Goal: Task Accomplishment & Management: Manage account settings

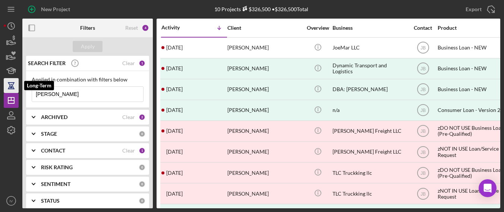
drag, startPoint x: 80, startPoint y: 92, endPoint x: 7, endPoint y: 91, distance: 73.1
click at [7, 91] on div "New Project 10 Projects $326,500 • $326,500 Total [PERSON_NAME] Export Icon/Exp…" at bounding box center [252, 104] width 497 height 209
paste input "[PERSON_NAME]"
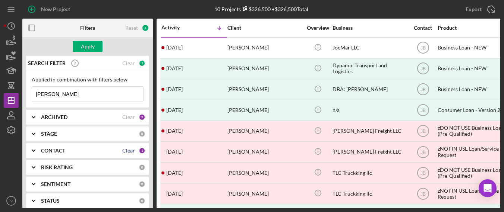
type input "[PERSON_NAME]"
click at [122, 148] on div "Clear" at bounding box center [128, 151] width 13 height 6
click at [33, 150] on icon "Icon/Expander" at bounding box center [33, 151] width 19 height 19
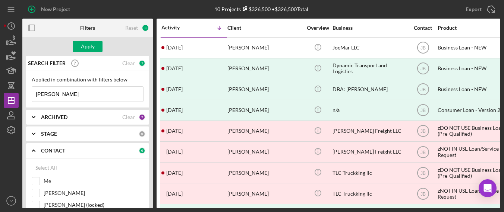
click at [151, 70] on div "Filters Reset 3 Apply SEARCH FILTER Clear 1 Applied in combination with filters…" at bounding box center [261, 114] width 478 height 190
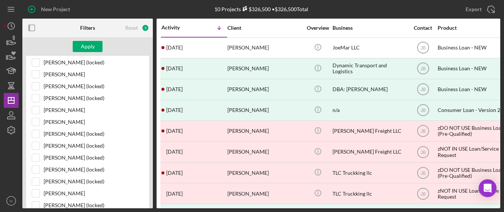
scroll to position [473, 0]
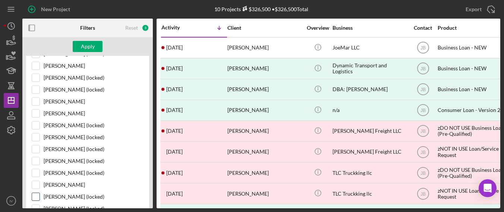
click at [32, 193] on div at bounding box center [36, 197] width 8 height 8
click at [34, 193] on input "[PERSON_NAME] (locked)" at bounding box center [35, 196] width 7 height 7
checkbox input "true"
click at [82, 46] on div "Apply" at bounding box center [88, 46] width 14 height 11
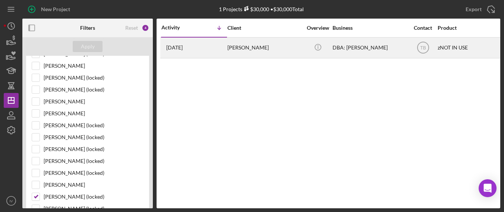
click at [262, 49] on div "[PERSON_NAME]" at bounding box center [264, 48] width 75 height 20
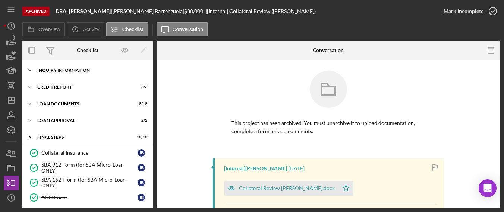
click at [86, 73] on div "Icon/Expander Inquiry Information 8 / 8" at bounding box center [87, 70] width 130 height 15
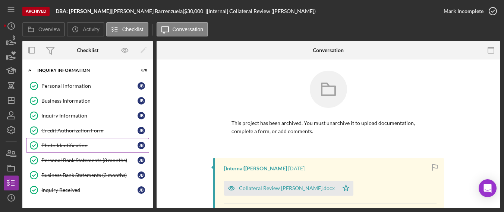
click at [70, 146] on div "Photo Identification" at bounding box center [89, 146] width 96 height 6
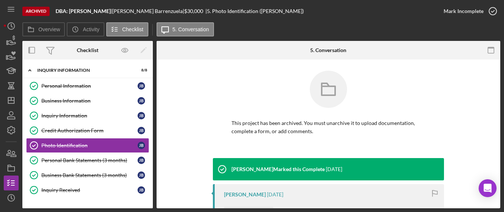
drag, startPoint x: 498, startPoint y: 73, endPoint x: 498, endPoint y: 98, distance: 24.2
click at [498, 98] on div "Photo Identification Photo Identification This project has been archived. You m…" at bounding box center [329, 134] width 344 height 149
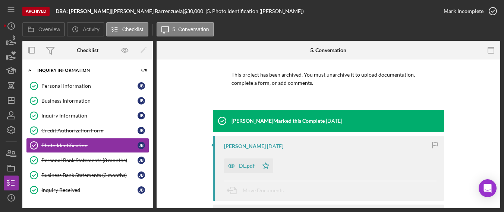
scroll to position [49, 0]
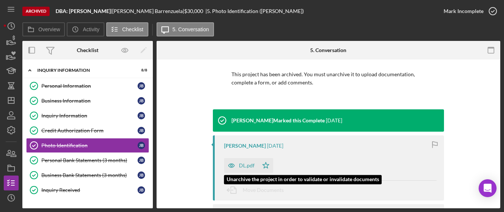
click at [246, 167] on div "DL.pdf" at bounding box center [247, 166] width 16 height 6
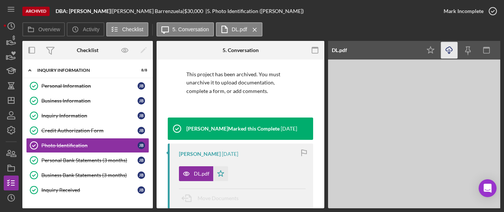
click at [452, 49] on icon "button" at bounding box center [449, 49] width 6 height 4
click at [89, 159] on div "Personal Bank Statements (3 months)" at bounding box center [89, 161] width 96 height 6
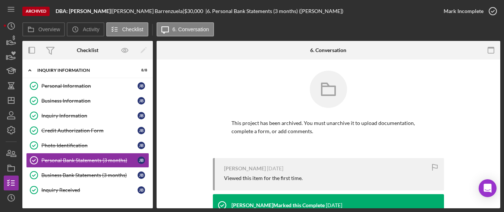
scroll to position [88, 0]
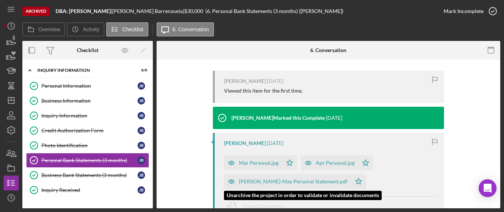
click at [321, 180] on div "[PERSON_NAME]-May Personal Statement.pdf" at bounding box center [293, 182] width 108 height 6
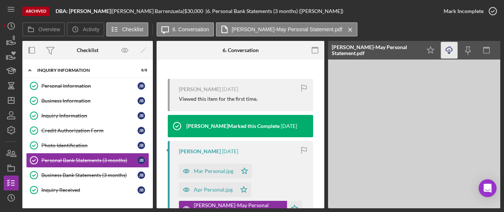
click at [452, 50] on icon "button" at bounding box center [449, 49] width 6 height 4
click at [93, 169] on link "Business Bank Statements (3 months) Business Bank Statements (3 months) [PERSON…" at bounding box center [87, 175] width 123 height 15
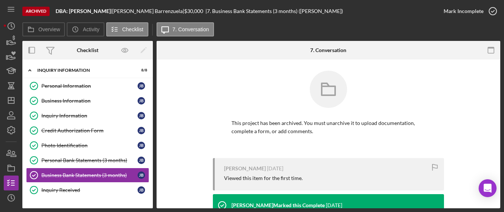
drag, startPoint x: 501, startPoint y: 88, endPoint x: 498, endPoint y: 103, distance: 15.1
click at [498, 104] on div "Archived DBA: [PERSON_NAME] | [PERSON_NAME] | $30,000 | 7. Business Bank Statem…" at bounding box center [252, 106] width 504 height 212
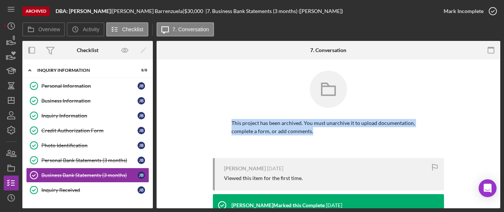
drag, startPoint x: 496, startPoint y: 124, endPoint x: 500, endPoint y: 140, distance: 16.3
click at [494, 145] on div "This project has been archived. You must unarchive it to upload documentation, …" at bounding box center [329, 214] width 344 height 308
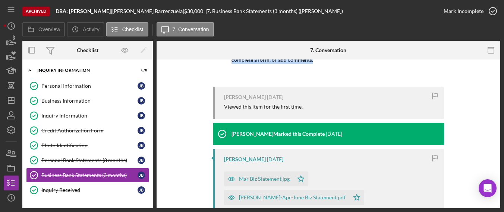
scroll to position [100, 0]
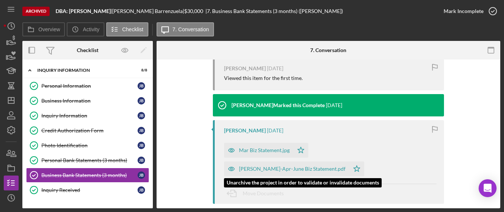
click at [326, 169] on div "[PERSON_NAME]-Apr-June Biz Statement.pdf" at bounding box center [292, 169] width 107 height 6
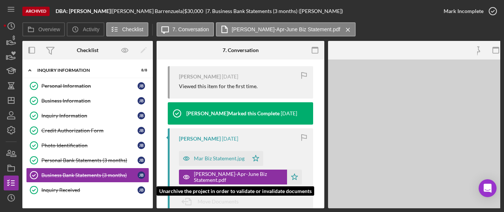
scroll to position [109, 0]
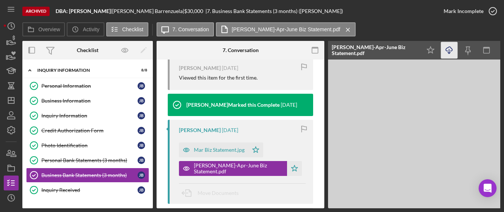
click at [449, 49] on icon "Icon/Download" at bounding box center [449, 50] width 17 height 17
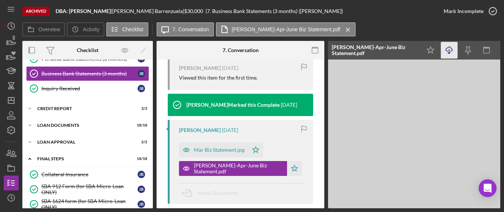
scroll to position [112, 0]
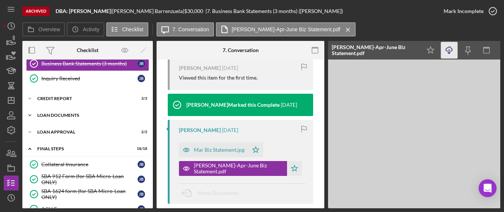
click at [86, 113] on div "Loan Documents" at bounding box center [90, 115] width 106 height 4
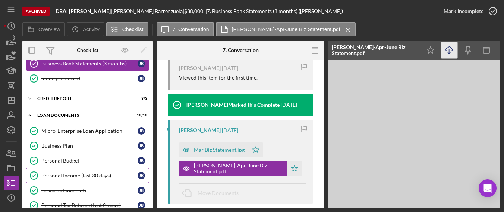
click at [72, 176] on div "Personal Income (last 30 days)" at bounding box center [89, 176] width 96 height 6
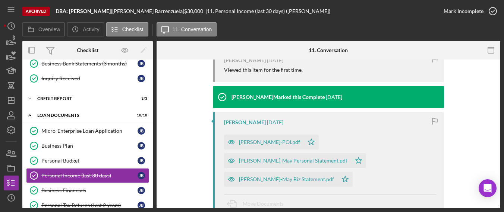
scroll to position [110, 0]
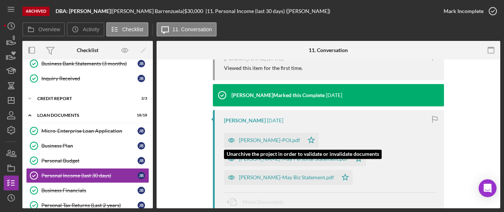
click at [266, 141] on div "[PERSON_NAME]-POI.pdf" at bounding box center [269, 141] width 61 height 6
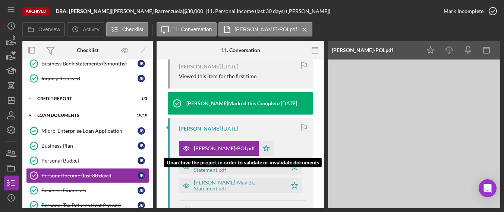
scroll to position [119, 0]
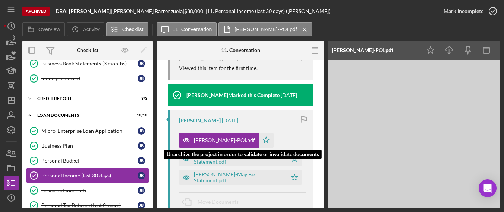
click at [266, 141] on icon "Icon/Star" at bounding box center [266, 140] width 15 height 15
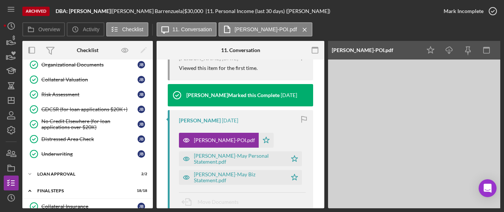
scroll to position [404, 0]
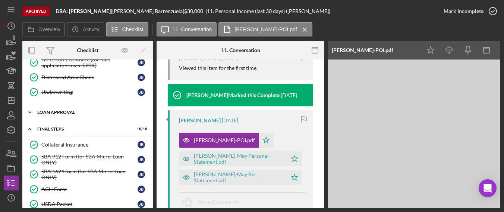
click at [56, 110] on div "Loan Approval" at bounding box center [90, 112] width 106 height 4
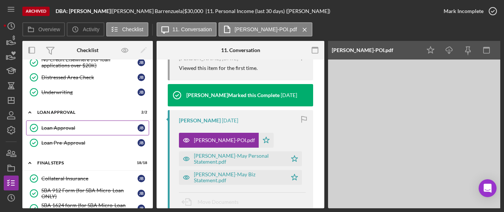
click at [56, 125] on div "Loan Approval" at bounding box center [89, 128] width 96 height 6
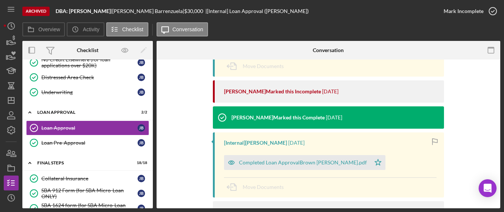
scroll to position [174, 0]
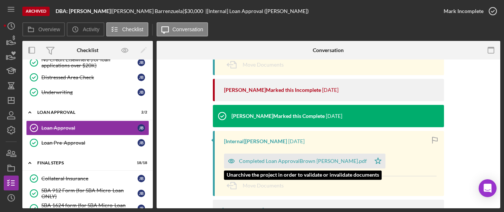
click at [337, 164] on div "Completed Loan ApprovalBrown [PERSON_NAME].pdf" at bounding box center [303, 161] width 128 height 6
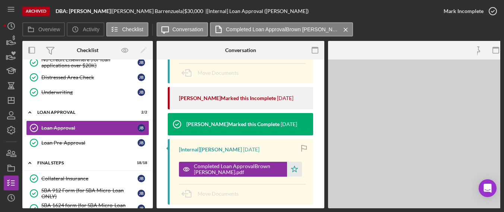
scroll to position [183, 0]
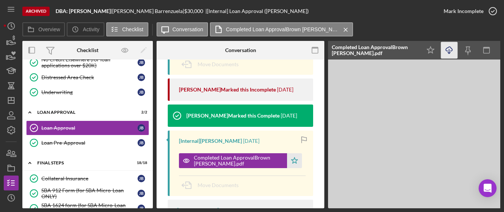
click at [450, 54] on icon "Icon/Download" at bounding box center [449, 50] width 17 height 17
click at [12, 98] on polygon "button" at bounding box center [11, 101] width 6 height 6
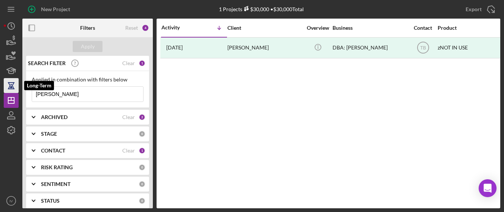
drag, startPoint x: 85, startPoint y: 92, endPoint x: 8, endPoint y: 91, distance: 77.5
click at [8, 91] on div "New Project 1 Projects $30,000 • $30,000 Total Barrenzuela, [PERSON_NAME] Expor…" at bounding box center [252, 104] width 497 height 209
paste input "[PERSON_NAME]"
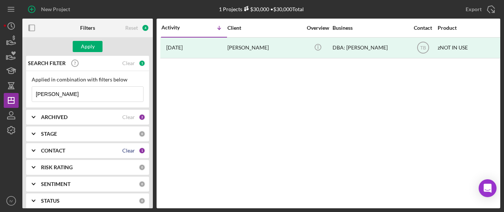
type input "[PERSON_NAME]"
click at [125, 152] on div "Clear" at bounding box center [128, 151] width 13 height 6
click at [59, 146] on div "CONTACT 0" at bounding box center [93, 151] width 104 height 15
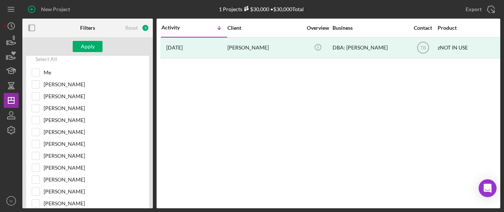
scroll to position [104, 0]
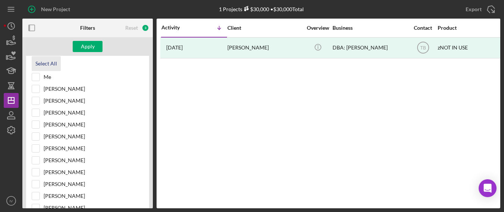
click at [50, 62] on div "Select All" at bounding box center [46, 63] width 22 height 15
checkbox input "true"
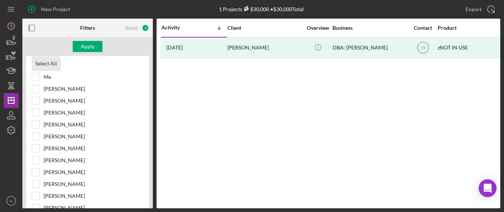
checkbox input "true"
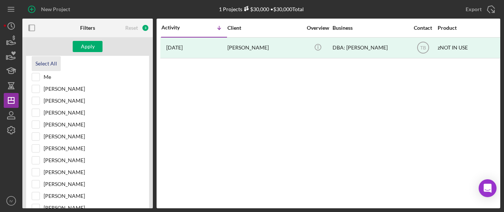
checkbox input "true"
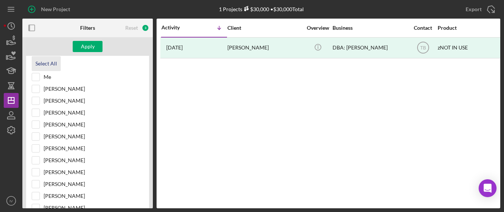
checkbox input "true"
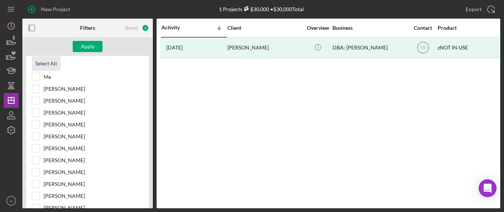
checkbox input "true"
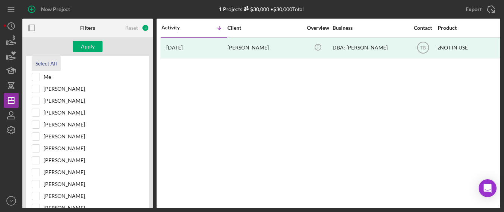
checkbox input "true"
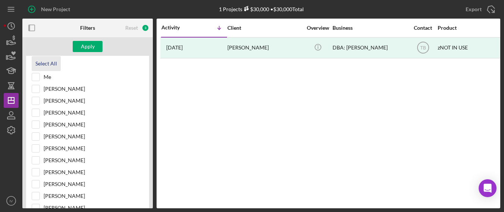
checkbox input "true"
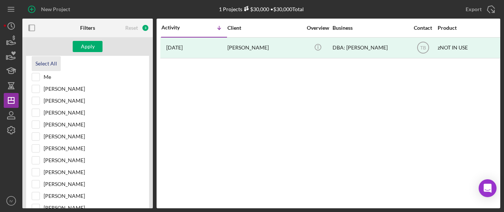
checkbox input "true"
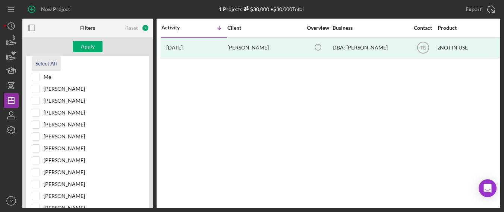
checkbox input "true"
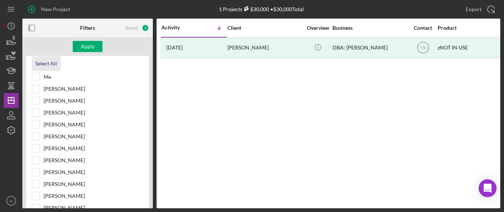
checkbox input "true"
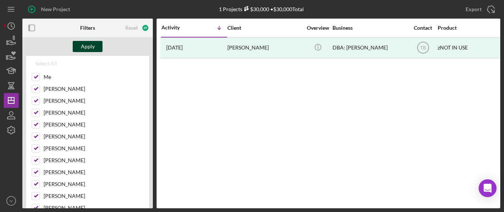
click at [89, 47] on div "Apply" at bounding box center [88, 46] width 14 height 11
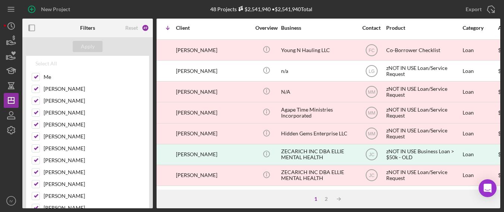
scroll to position [380, 0]
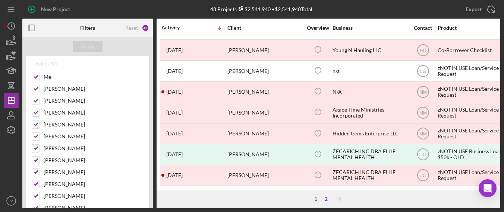
click at [324, 196] on div "2" at bounding box center [326, 199] width 10 height 6
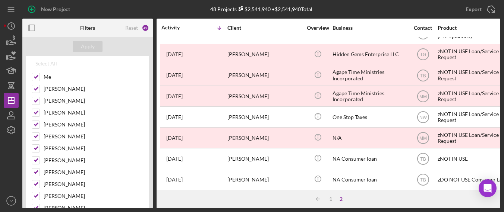
scroll to position [77, 147]
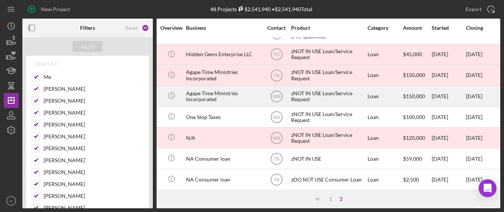
click at [212, 94] on div "Agape Time Ministries Incorporated" at bounding box center [223, 96] width 75 height 20
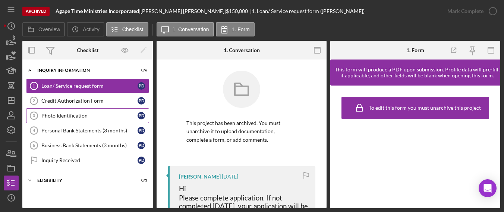
click at [62, 114] on div "Photo Identification" at bounding box center [89, 116] width 96 height 6
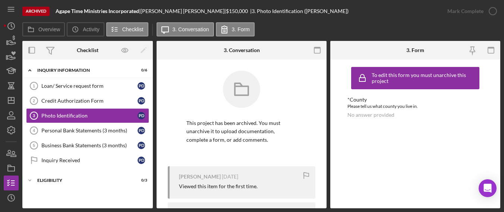
scroll to position [66, 0]
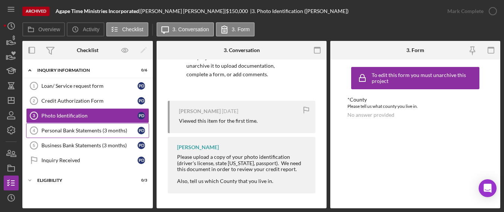
click at [60, 132] on div "Personal Bank Statements (3 months)" at bounding box center [89, 131] width 96 height 6
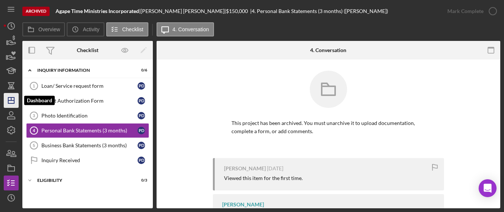
click at [16, 103] on icon "Icon/Dashboard" at bounding box center [11, 100] width 19 height 19
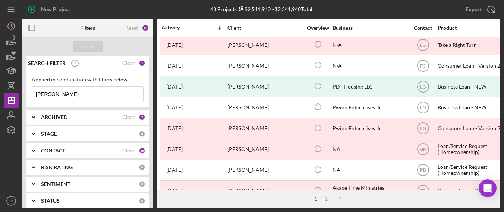
scroll to position [186, 0]
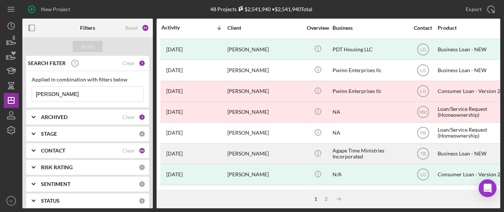
click at [257, 151] on div "[PERSON_NAME]" at bounding box center [264, 154] width 75 height 20
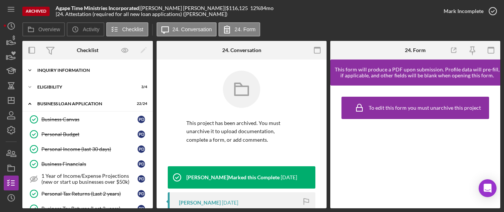
click at [75, 71] on div "INQUIRY INFORMATION" at bounding box center [90, 70] width 106 height 4
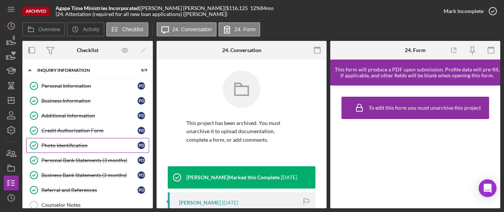
click at [75, 141] on link "Photo Identification Photo Identification P D" at bounding box center [87, 145] width 123 height 15
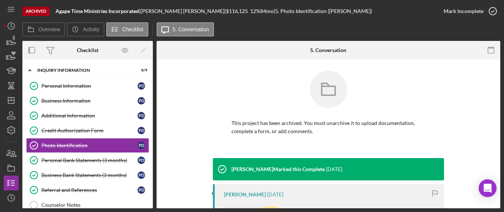
scroll to position [98, 0]
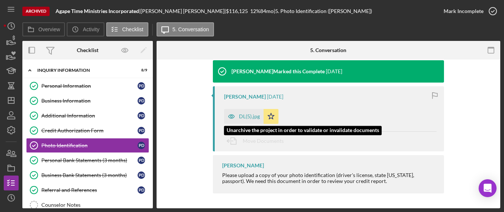
click at [236, 114] on icon "button" at bounding box center [231, 116] width 15 height 15
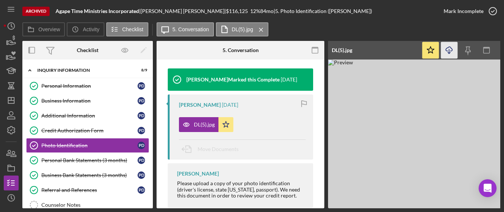
click at [450, 51] on icon "Icon/Download" at bounding box center [449, 50] width 17 height 17
click at [93, 161] on div "Personal Bank Statements (3 months)" at bounding box center [89, 161] width 96 height 6
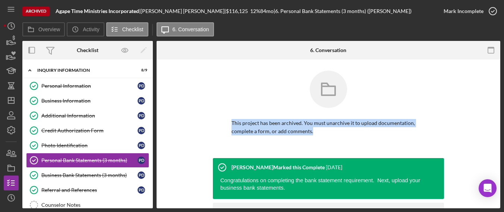
drag, startPoint x: 498, startPoint y: 86, endPoint x: 507, endPoint y: 120, distance: 34.8
click at [504, 120] on html "Archived Agape Time Ministries Incorporated | [PERSON_NAME] | $116,125 12 % 84 …" at bounding box center [252, 106] width 504 height 212
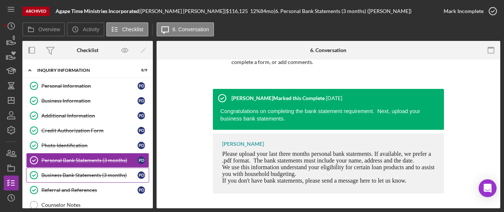
click at [105, 173] on div "Business Bank Statements (3 months)" at bounding box center [89, 176] width 96 height 6
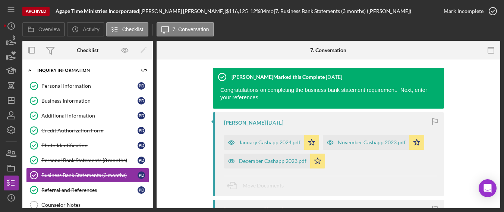
scroll to position [127, 0]
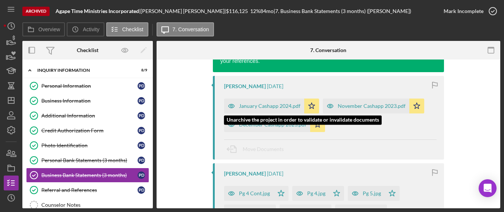
click at [261, 104] on div "January Cashapp 2024.pdf" at bounding box center [270, 106] width 62 height 6
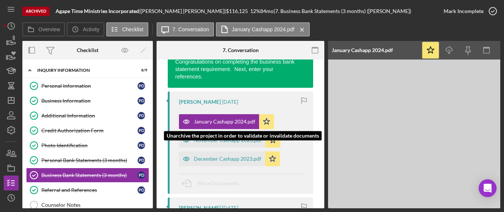
scroll to position [136, 0]
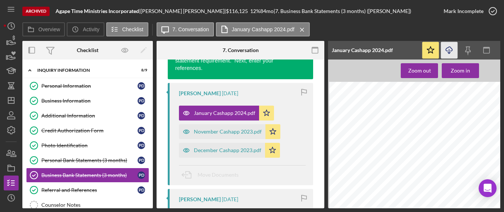
click at [450, 53] on icon "Icon/Download" at bounding box center [449, 50] width 17 height 17
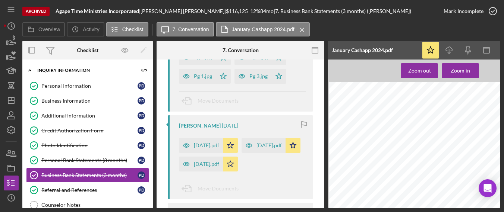
scroll to position [316, 0]
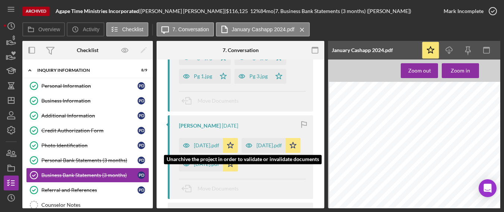
click at [211, 138] on div "[DATE].pdf" at bounding box center [201, 145] width 44 height 15
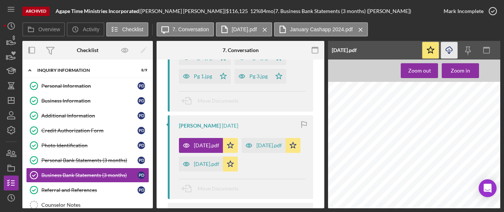
click at [448, 55] on icon "Icon/Download" at bounding box center [449, 50] width 17 height 17
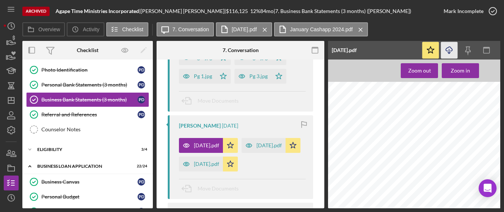
scroll to position [127, 0]
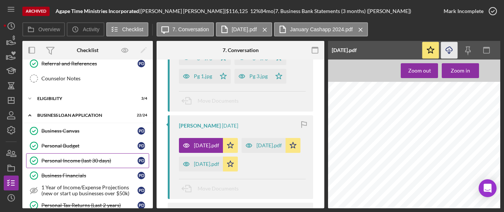
click at [113, 160] on div "Personal Income (last 30 days)" at bounding box center [89, 161] width 96 height 6
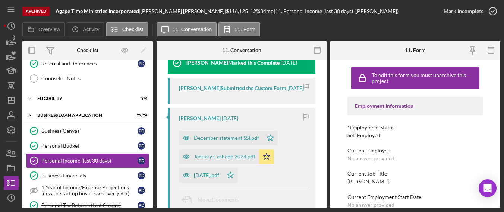
scroll to position [116, 0]
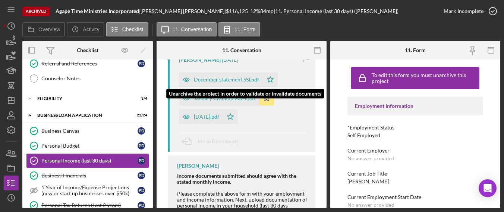
click at [225, 79] on div "December statement SSI.pdf" at bounding box center [226, 80] width 65 height 6
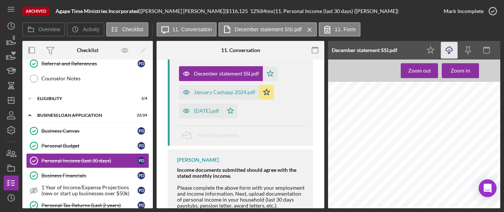
click at [446, 47] on icon "Icon/Download" at bounding box center [449, 50] width 17 height 17
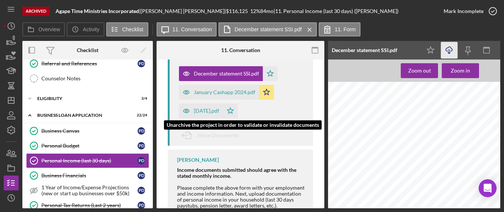
click at [211, 114] on div "[DATE].pdf" at bounding box center [206, 111] width 25 height 6
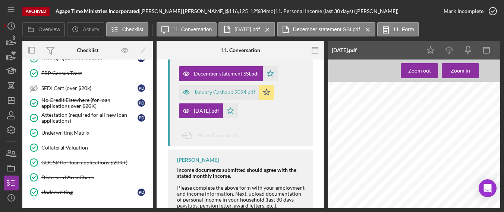
scroll to position [454, 0]
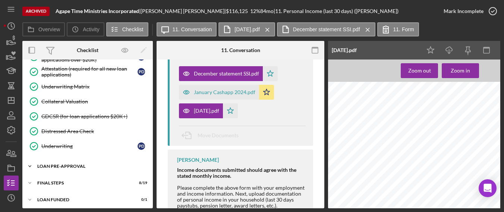
click at [72, 164] on div "LOAN PRE-APPROVAL" at bounding box center [90, 166] width 106 height 4
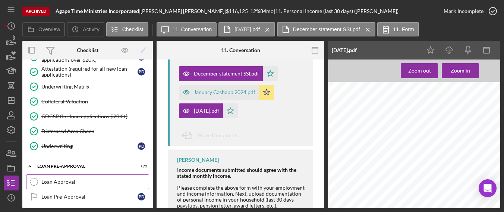
click at [63, 179] on div "Loan Approval" at bounding box center [94, 182] width 107 height 6
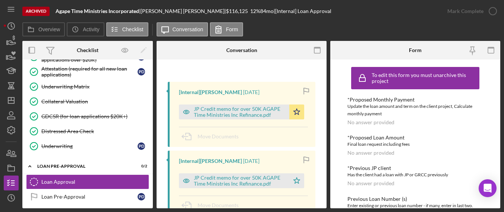
scroll to position [84, 0]
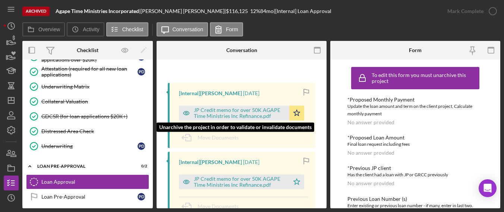
click at [257, 110] on div "JP Credit memo for over 50K AGAPE Time Ministries Inc Refinance.pdf" at bounding box center [240, 113] width 92 height 12
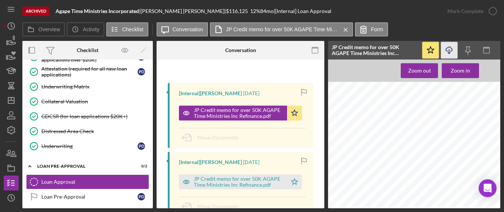
click at [448, 48] on icon "Icon/Download" at bounding box center [449, 50] width 17 height 17
